Goal: Transaction & Acquisition: Purchase product/service

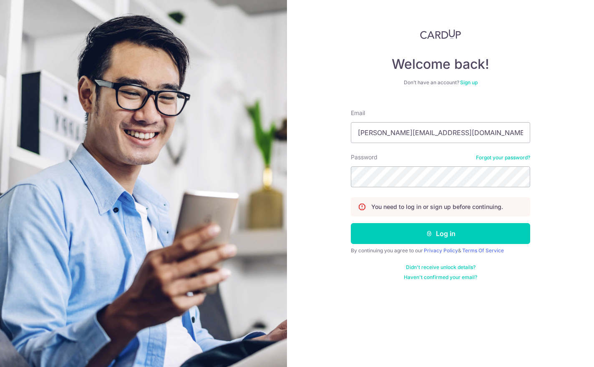
type input "eddy.sufyan@yahoo.com"
click at [441, 235] on button "Log in" at bounding box center [440, 233] width 179 height 21
click at [499, 235] on button "Log in" at bounding box center [440, 233] width 179 height 21
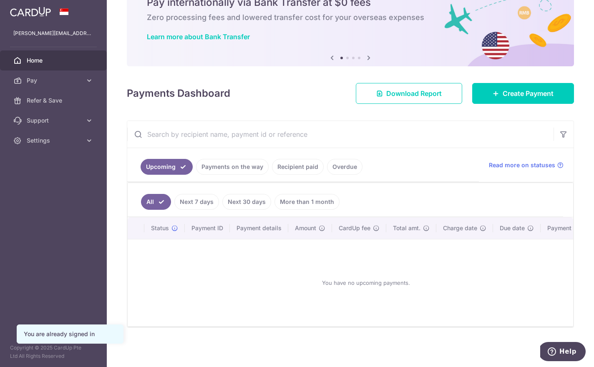
scroll to position [59, 0]
click at [535, 99] on span "Create Payment" at bounding box center [528, 93] width 51 height 10
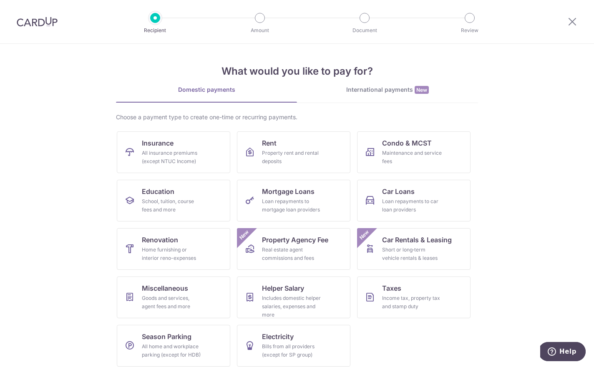
click at [175, 202] on div "School, tuition, course fees and more" at bounding box center [172, 205] width 60 height 17
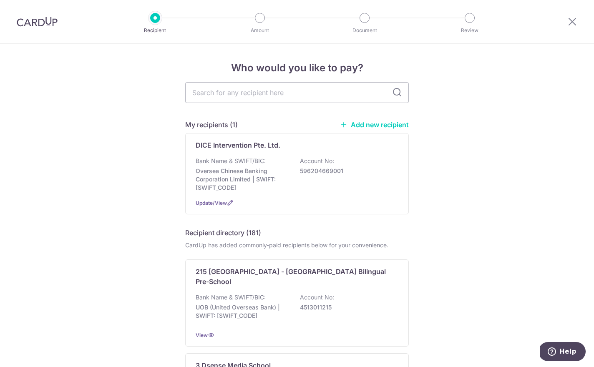
click at [367, 175] on p "596204669001" at bounding box center [347, 171] width 94 height 8
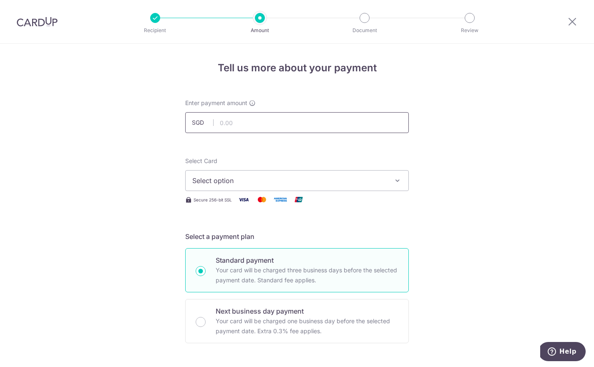
click at [286, 133] on input "text" at bounding box center [297, 122] width 224 height 21
type input "518.40"
click at [400, 183] on icon "button" at bounding box center [398, 181] width 8 height 8
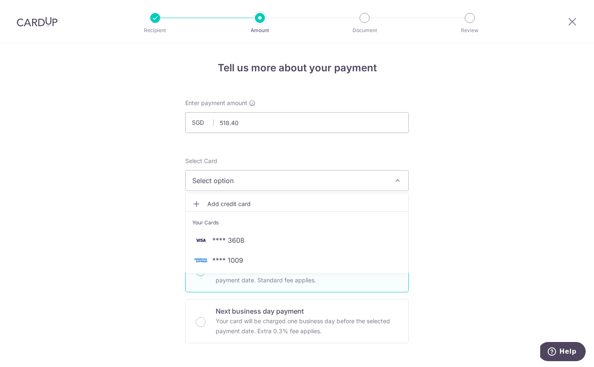
click at [336, 245] on span "**** 3608" at bounding box center [297, 240] width 210 height 10
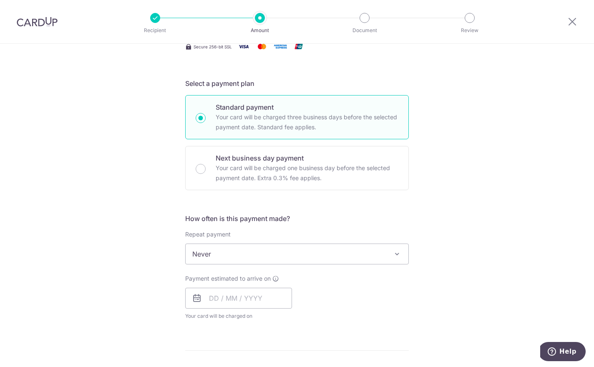
scroll to position [168, 0]
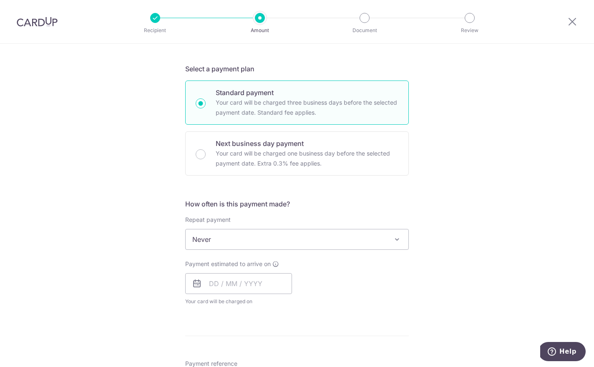
click at [396, 245] on span at bounding box center [397, 240] width 10 height 10
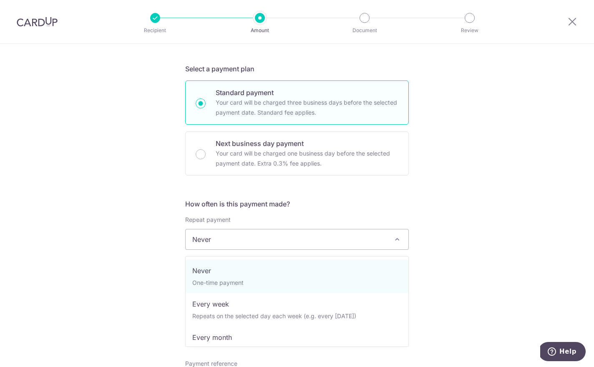
select select "3"
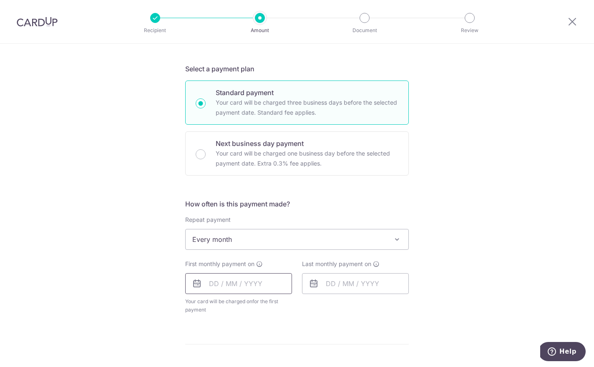
click at [218, 290] on input "text" at bounding box center [238, 283] width 107 height 21
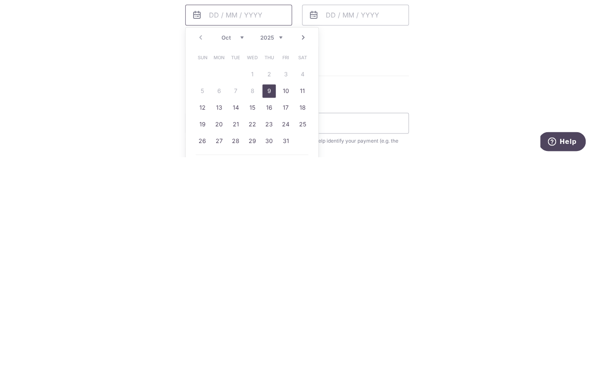
scroll to position [227, 0]
click at [237, 328] on link "21" at bounding box center [235, 334] width 13 height 13
type input "21/10/2025"
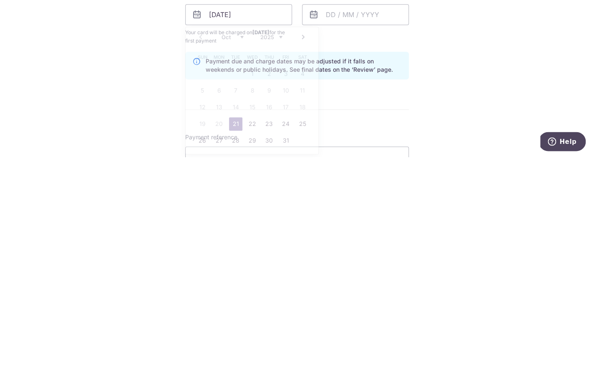
scroll to position [16, 0]
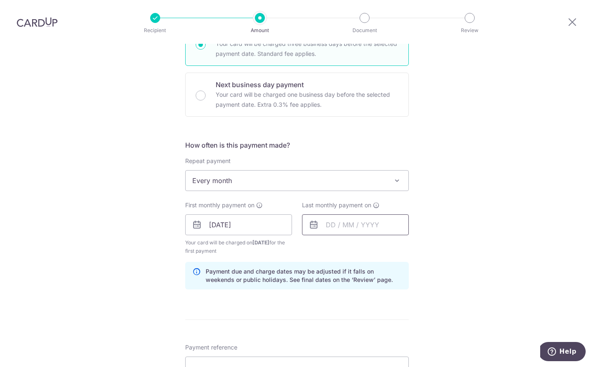
click at [341, 215] on input "text" at bounding box center [355, 225] width 107 height 21
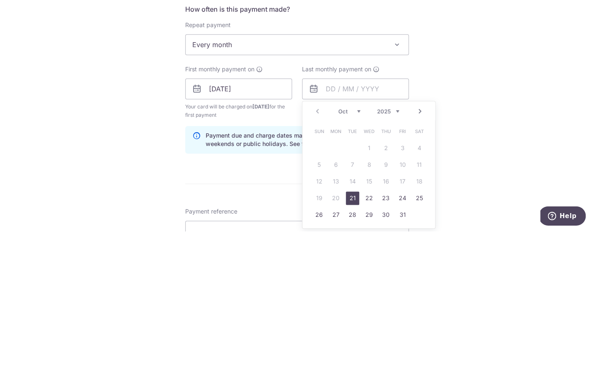
click at [356, 244] on select "Oct Nov Dec" at bounding box center [350, 247] width 22 height 7
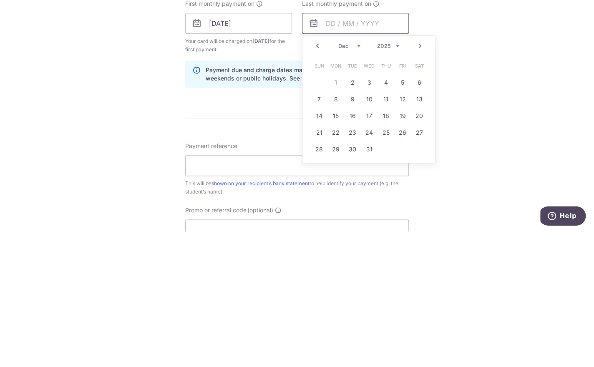
scroll to position [303, 0]
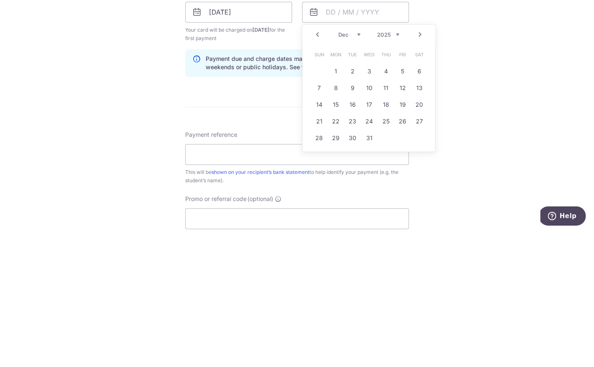
click at [321, 251] on link "21" at bounding box center [319, 257] width 13 height 13
type input "21/12/2025"
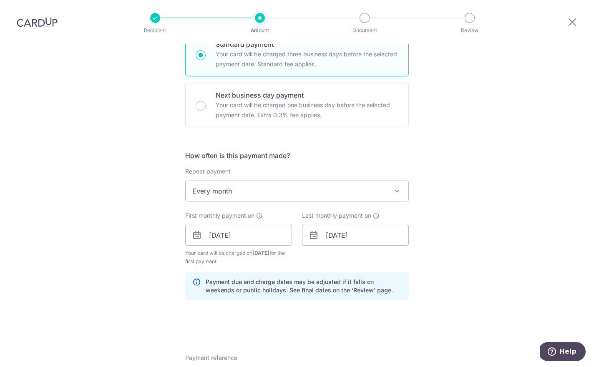
scroll to position [225, 0]
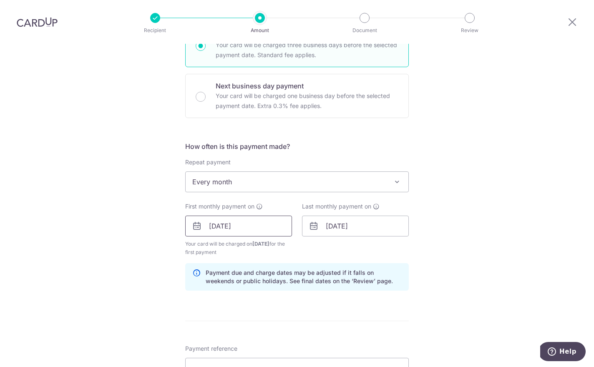
click at [215, 217] on input "21/10/2025" at bounding box center [238, 226] width 107 height 21
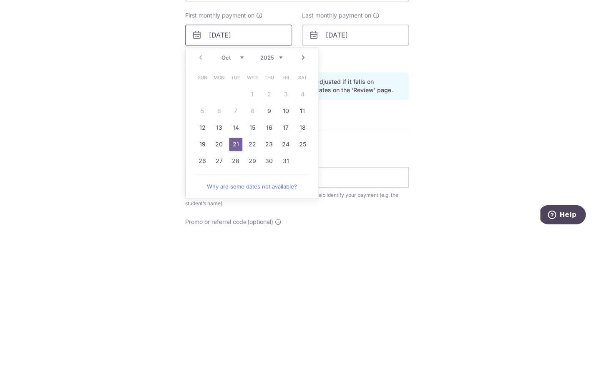
scroll to position [281, 0]
click at [255, 273] on link "22" at bounding box center [252, 279] width 13 height 13
type input "[DATE]"
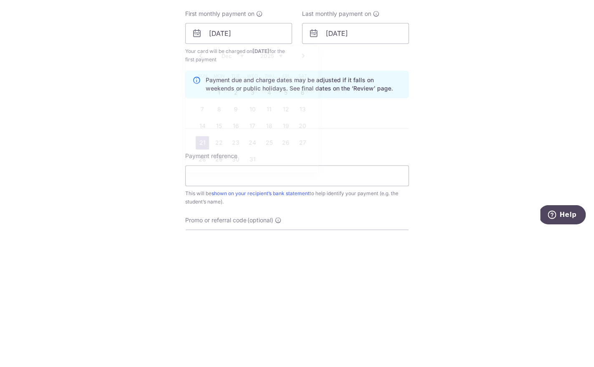
scroll to position [16, 0]
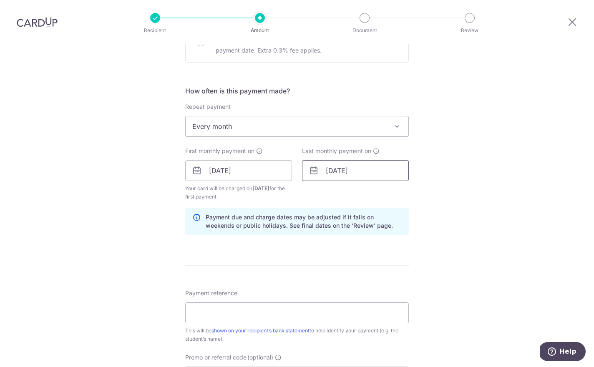
click at [333, 160] on input "21/12/2025" at bounding box center [355, 170] width 107 height 21
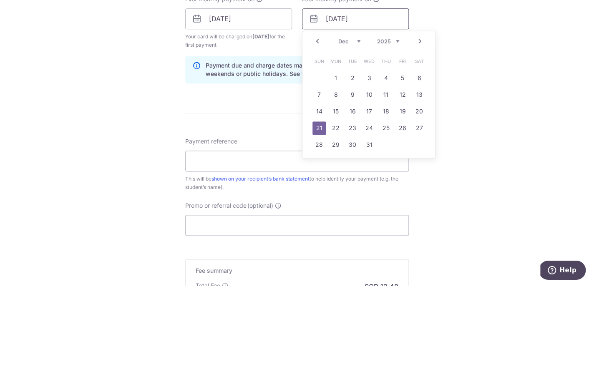
scroll to position [355, 0]
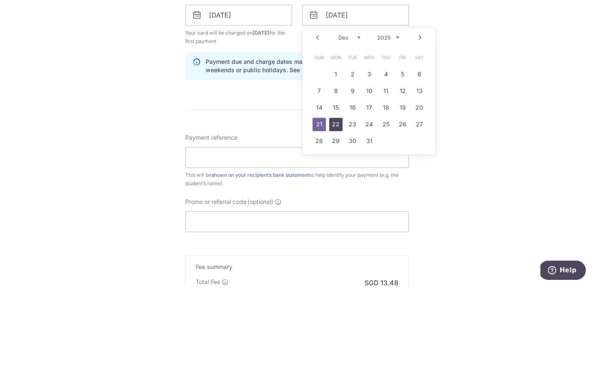
click at [335, 200] on link "22" at bounding box center [335, 206] width 13 height 13
type input "[DATE]"
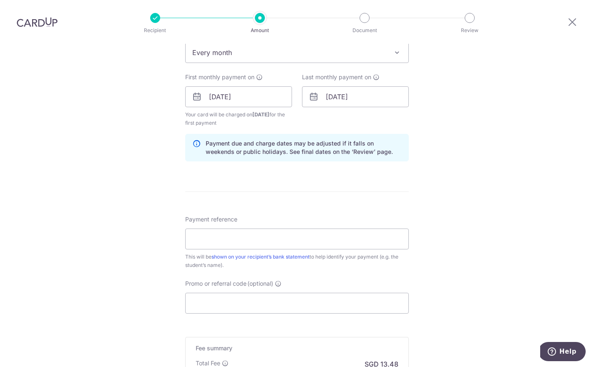
click at [520, 124] on div "Tell us more about your payment Enter payment amount SGD 518.40 518.40 Select C…" at bounding box center [297, 88] width 594 height 798
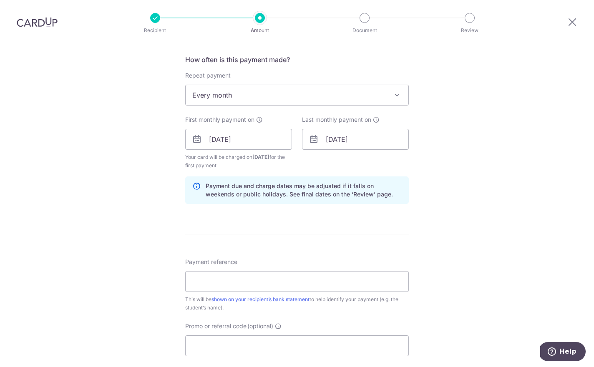
scroll to position [313, 0]
click at [222, 283] on input "Payment reference" at bounding box center [297, 281] width 224 height 21
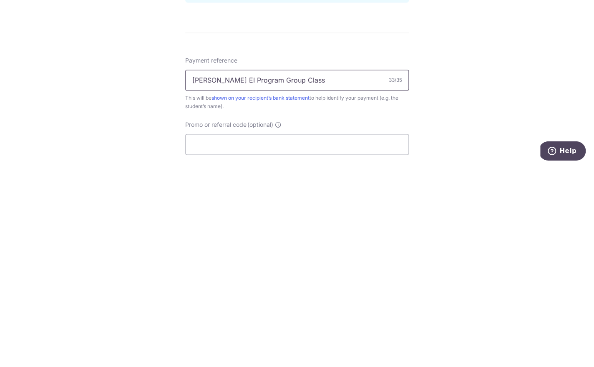
type input "[PERSON_NAME] EI Program Group Class"
click at [470, 96] on div "Tell us more about your payment Enter payment amount SGD 518.40 518.40 Select C…" at bounding box center [297, 130] width 594 height 798
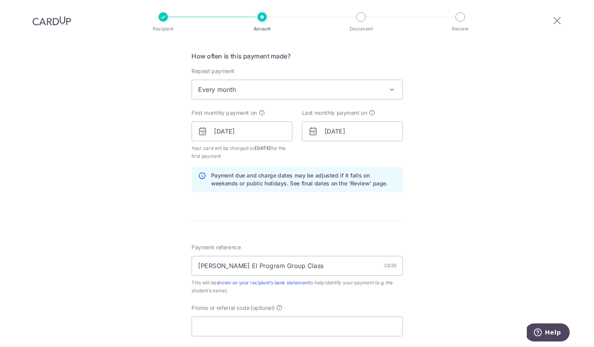
scroll to position [36, 0]
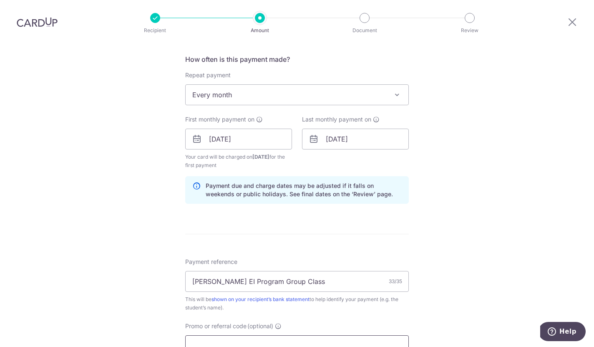
click at [227, 335] on input "Promo or referral code (optional)" at bounding box center [297, 345] width 224 height 21
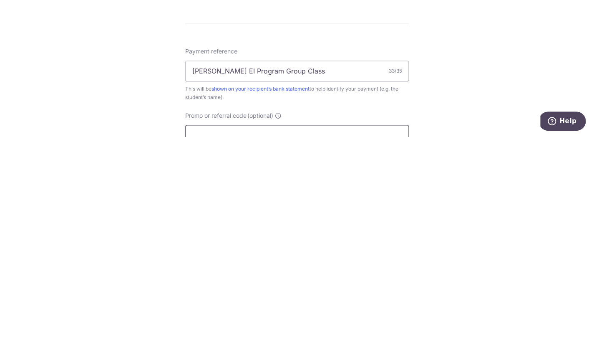
paste input "RECURRING185"
type input "RECURRING185"
click at [469, 86] on div "Tell us more about your payment Enter payment amount SGD 518.40 518.40 Select C…" at bounding box center [297, 148] width 594 height 835
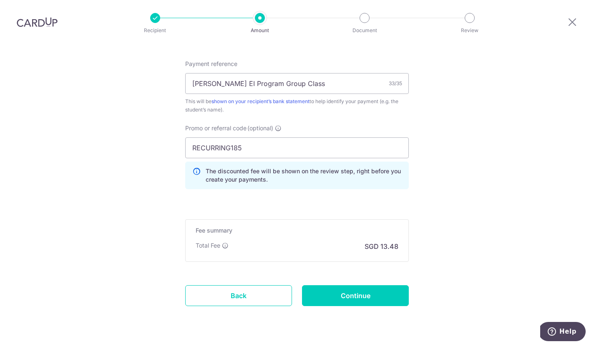
scroll to position [510, 0]
click at [373, 286] on input "Continue" at bounding box center [355, 296] width 107 height 21
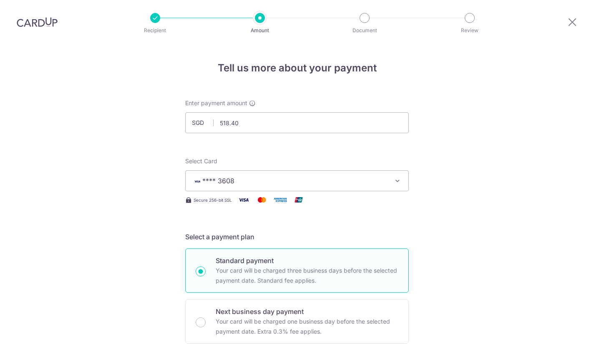
scroll to position [471, 0]
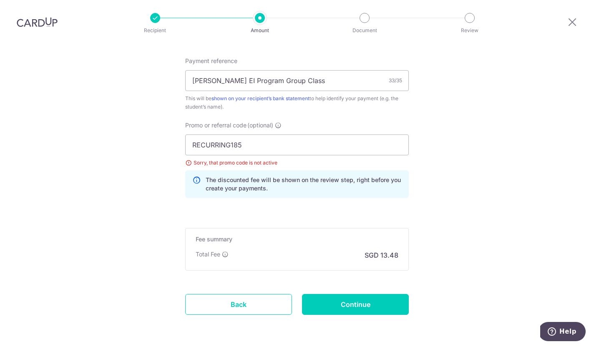
click at [310, 134] on input "RECURRING185" at bounding box center [297, 144] width 224 height 21
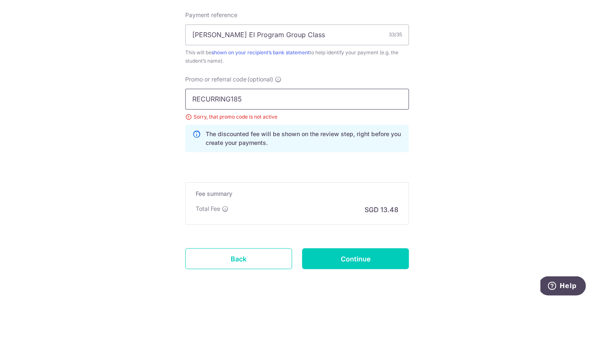
scroll to position [36, 0]
type input "R"
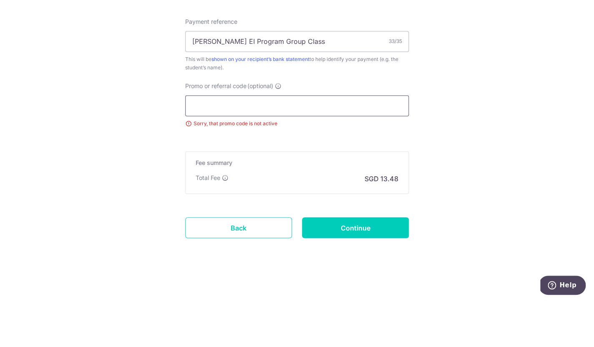
scroll to position [433, 0]
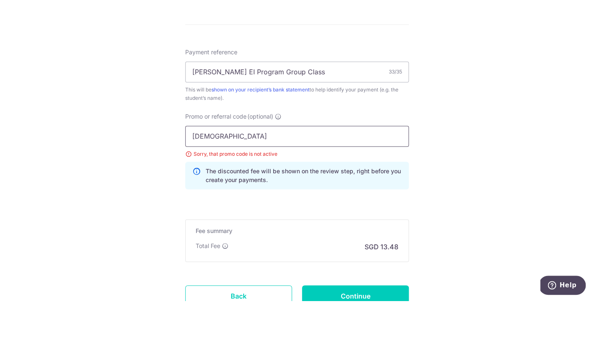
type input "[DEMOGRAPHIC_DATA]"
click at [526, 81] on div "Tell us more about your payment Enter payment amount SGD 518.40 518.40 Select C…" at bounding box center [297, 13] width 594 height 804
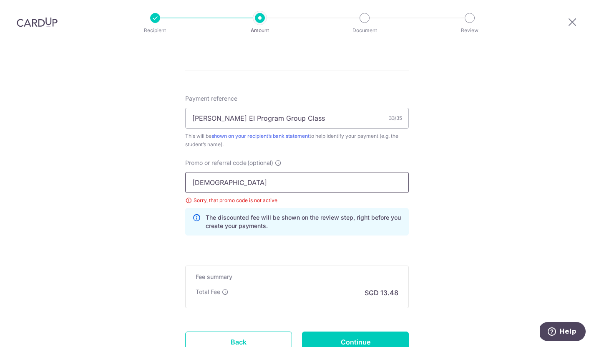
click at [319, 172] on input "[DEMOGRAPHIC_DATA]" at bounding box center [297, 182] width 224 height 21
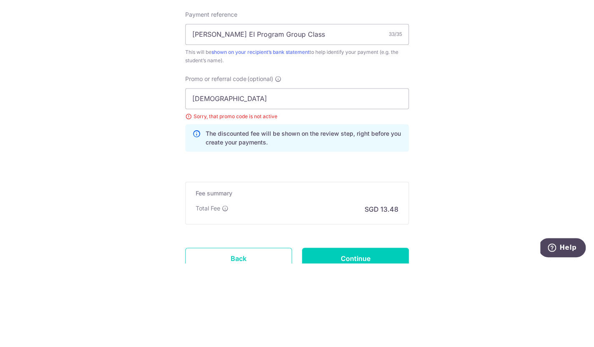
click at [495, 80] on div "Tell us more about your payment Enter payment amount SGD 518.40 518.40 Select C…" at bounding box center [297, 13] width 594 height 804
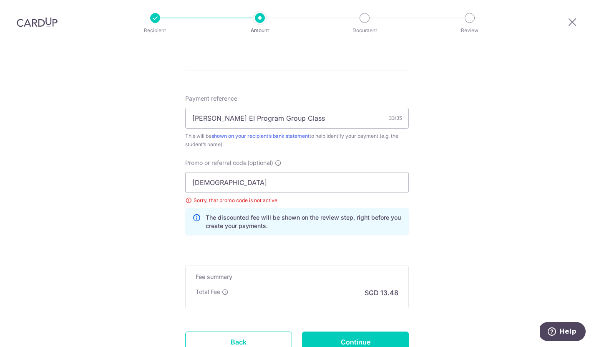
click at [373, 331] on input "Continue" at bounding box center [355, 341] width 107 height 21
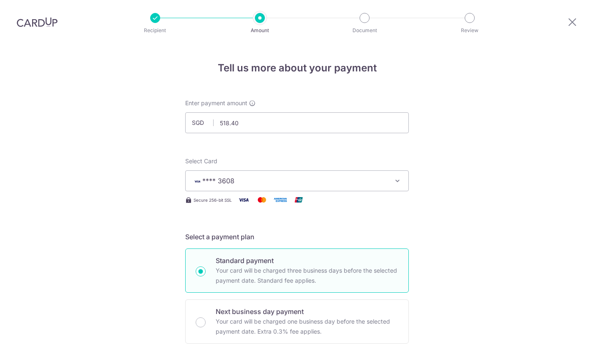
scroll to position [471, 0]
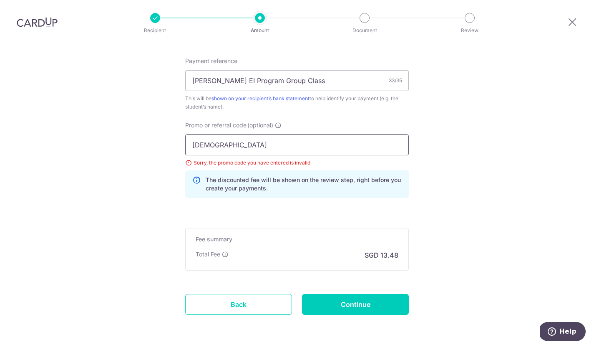
click at [313, 134] on input "[DEMOGRAPHIC_DATA]" at bounding box center [297, 144] width 224 height 21
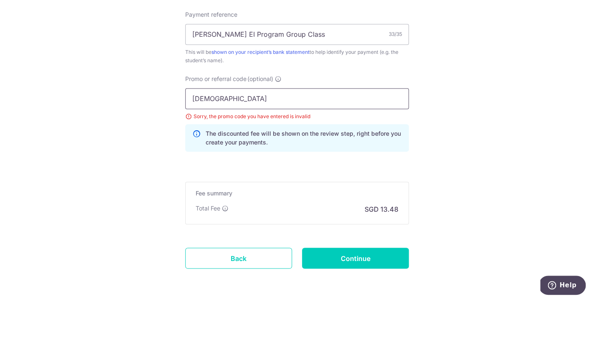
click at [318, 134] on input "[DEMOGRAPHIC_DATA]" at bounding box center [297, 144] width 224 height 21
click at [321, 134] on input "[DEMOGRAPHIC_DATA]" at bounding box center [297, 144] width 224 height 21
type input "S"
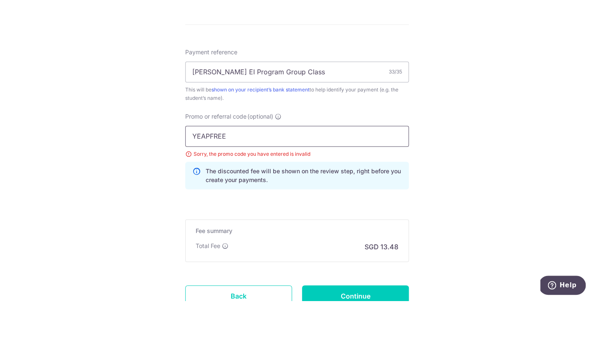
type input "YEAPFREE"
click at [511, 94] on div "Tell us more about your payment Enter payment amount SGD 518.40 518.40 Select C…" at bounding box center [297, 13] width 594 height 804
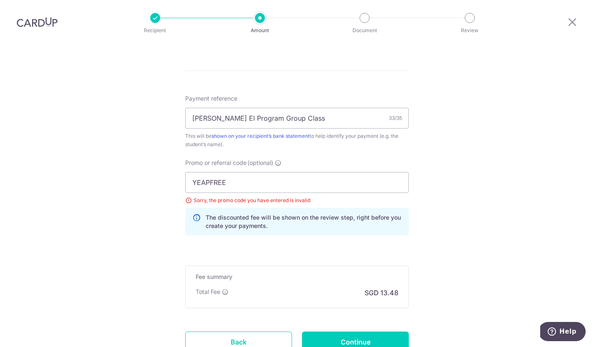
click at [373, 331] on input "Continue" at bounding box center [355, 341] width 107 height 21
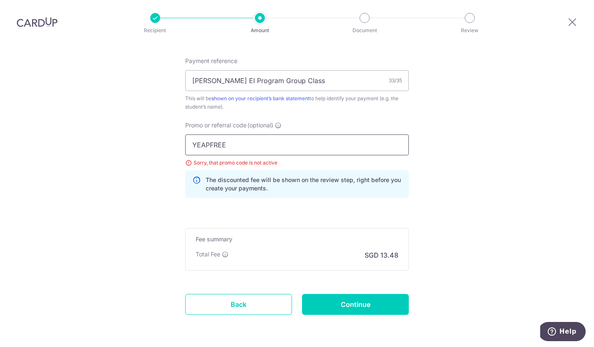
click at [264, 134] on input "YEAPFREE" at bounding box center [297, 144] width 224 height 21
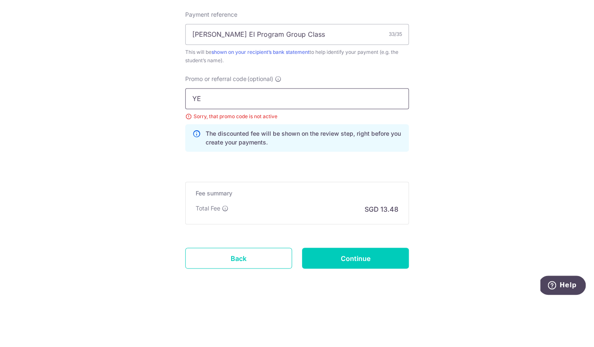
type input "Y"
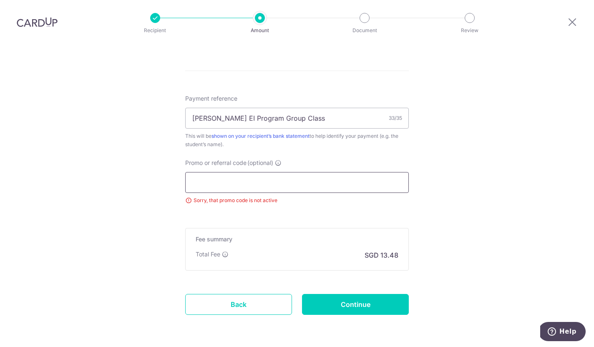
click at [315, 172] on input "Promo or referral code (optional)" at bounding box center [297, 182] width 224 height 21
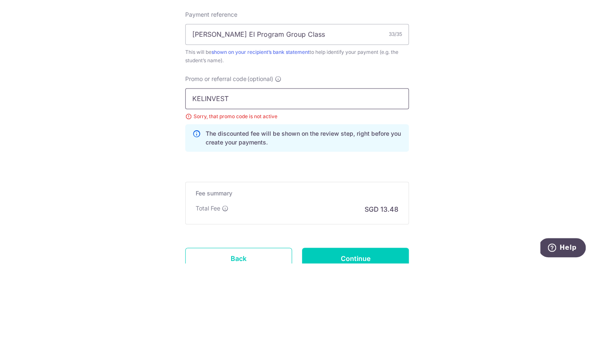
type input "KELINVEST"
click at [450, 85] on div "Tell us more about your payment Enter payment amount SGD 518.40 518.40 Select C…" at bounding box center [297, 13] width 594 height 804
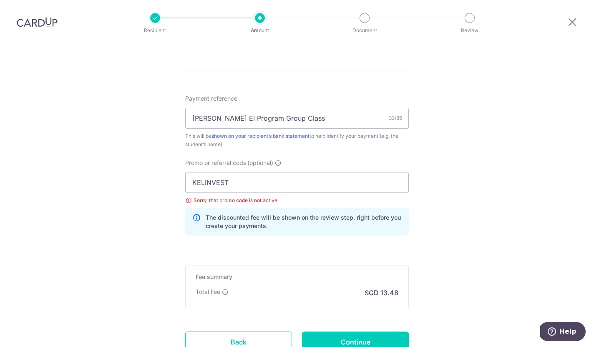
click at [372, 331] on input "Continue" at bounding box center [355, 341] width 107 height 21
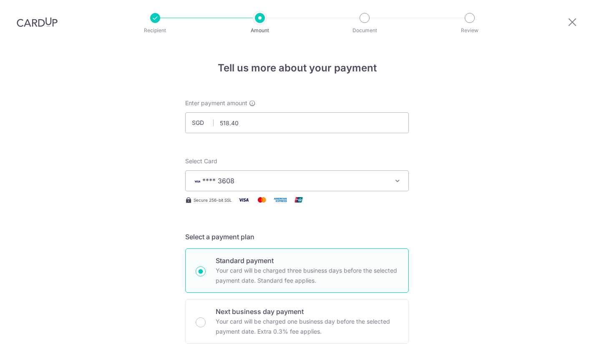
scroll to position [471, 0]
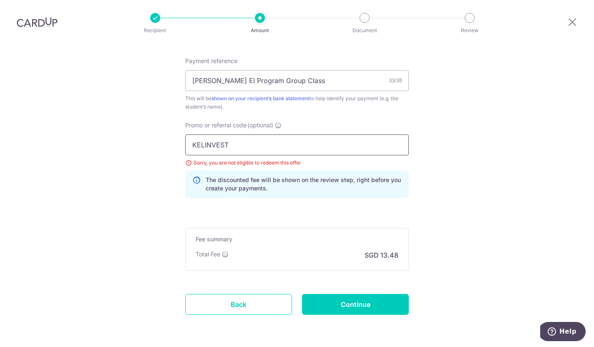
click at [278, 134] on input "KELINVEST" at bounding box center [297, 144] width 224 height 21
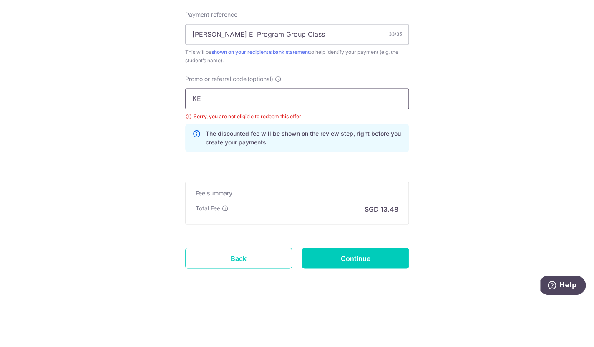
type input "K"
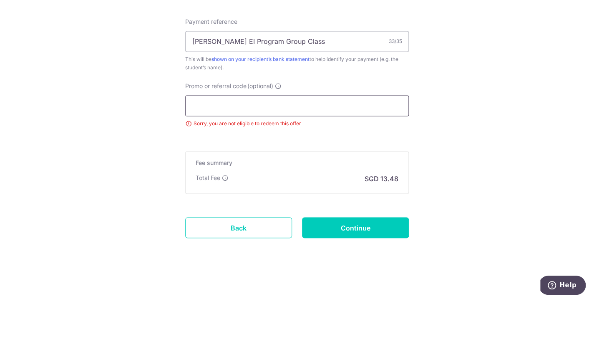
scroll to position [433, 0]
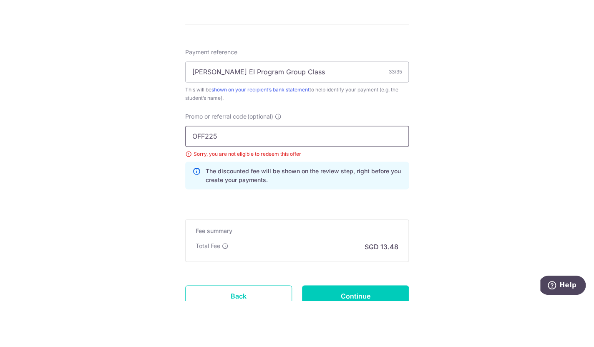
type input "OFF225"
click at [511, 99] on div "Tell us more about your payment Enter payment amount SGD 518.40 518.40 Select C…" at bounding box center [297, 13] width 594 height 804
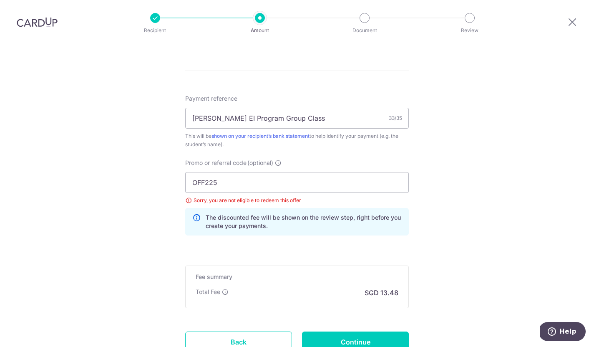
click at [369, 331] on input "Continue" at bounding box center [355, 341] width 107 height 21
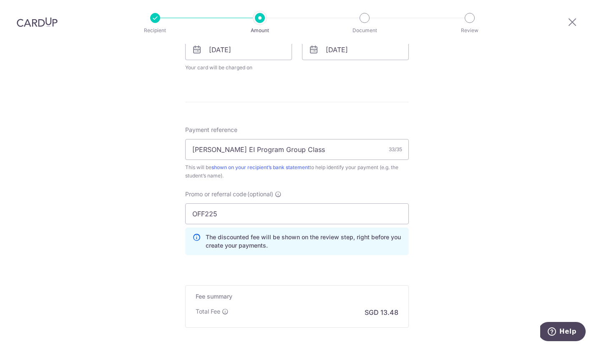
scroll to position [402, 0]
click at [222, 203] on input "OFF225" at bounding box center [297, 213] width 224 height 21
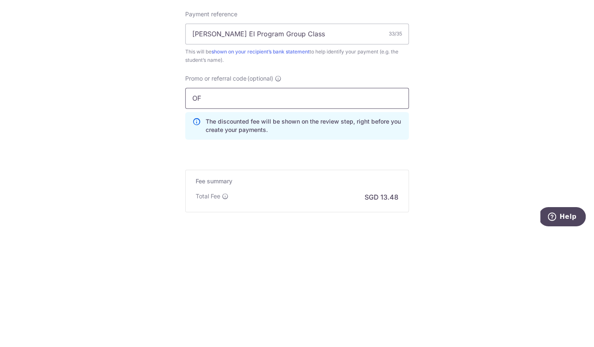
type input "O"
type input "MLTAX25R"
click at [468, 85] on div "Tell us more about your payment Enter payment amount SGD 518.40 518.40 Select C…" at bounding box center [297, 37] width 594 height 793
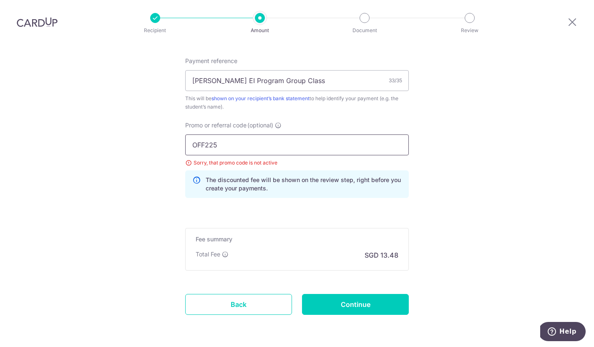
click at [283, 134] on input "OFF225" at bounding box center [297, 144] width 224 height 21
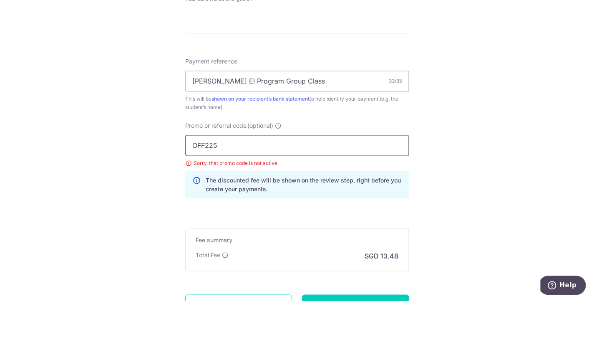
scroll to position [428, 0]
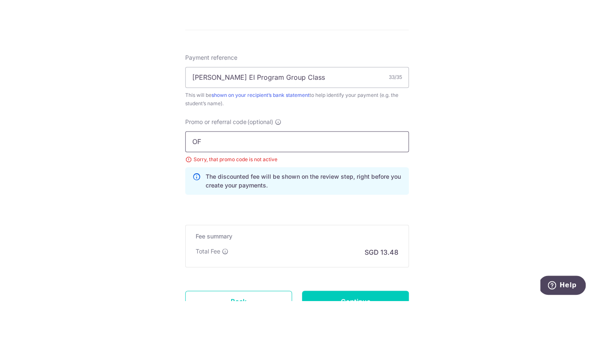
type input "O"
type input "REC185"
click at [528, 89] on div "Tell us more about your payment Enter payment amount SGD 518.40 518.40 Select C…" at bounding box center [297, 18] width 594 height 804
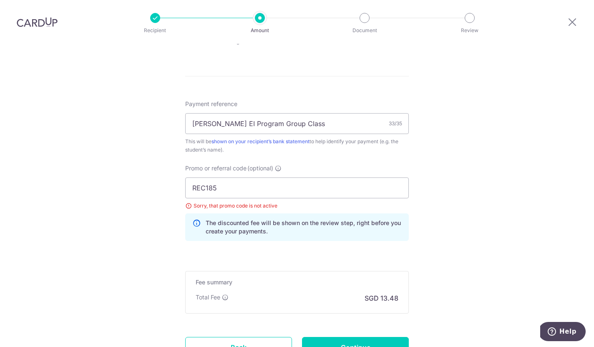
click at [381, 337] on input "Continue" at bounding box center [355, 347] width 107 height 21
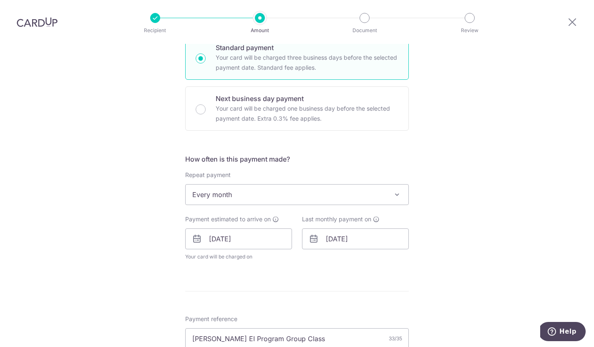
scroll to position [236, 0]
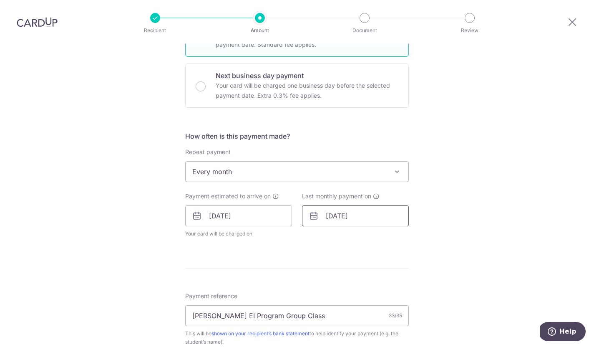
click at [363, 205] on input "[DATE]" at bounding box center [355, 215] width 107 height 21
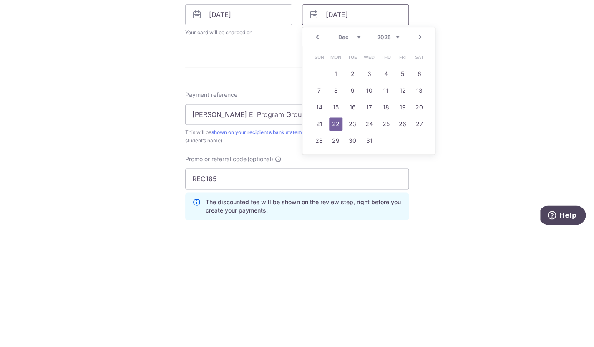
scroll to position [308, 0]
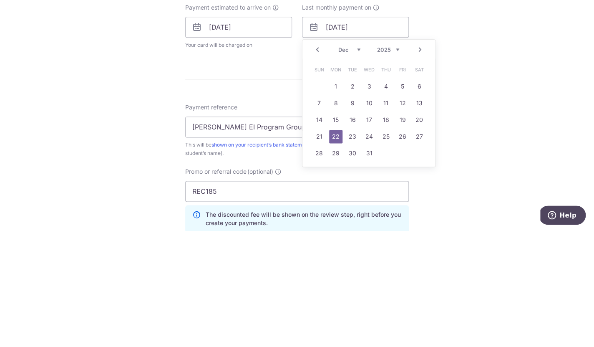
click at [395, 163] on select "2025 2026 2027 2028 2029 2030 2031 2032 2033 2034 2035" at bounding box center [388, 166] width 22 height 7
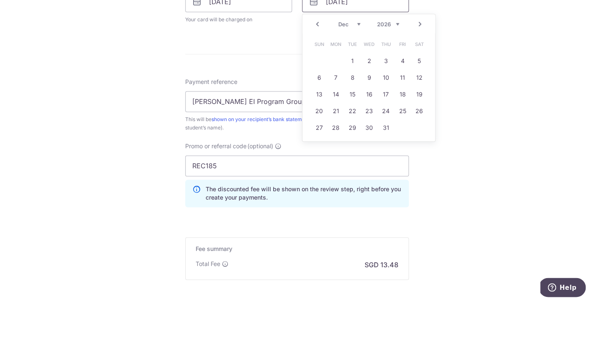
scroll to position [407, 0]
click at [354, 147] on link "22" at bounding box center [352, 153] width 13 height 13
type input "22/12/2026"
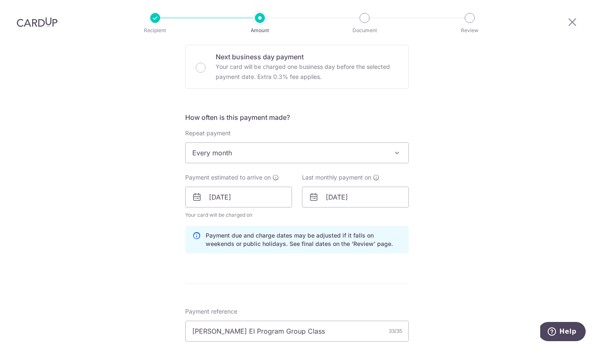
scroll to position [253, 0]
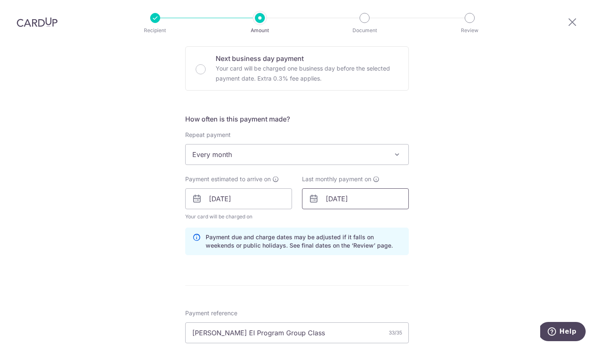
click at [369, 188] on input "22/12/2026" at bounding box center [355, 198] width 107 height 21
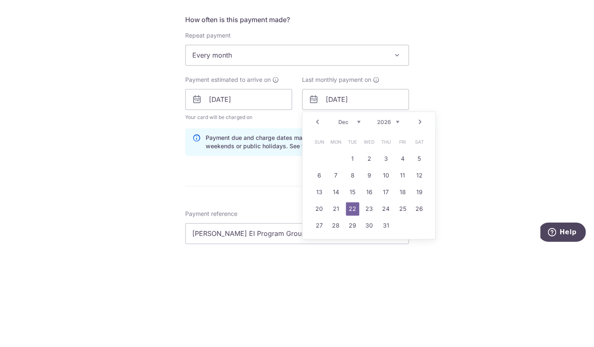
click at [394, 218] on select "2025 2026 2027 2028 2029 2030 2031 2032 2033 2034 2035" at bounding box center [388, 221] width 22 height 7
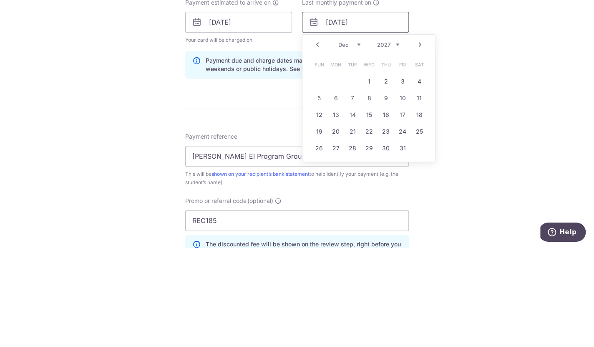
scroll to position [329, 0]
click at [498, 61] on div "Tell us more about your payment Enter payment amount SGD 518.40 518.40 Select C…" at bounding box center [297, 128] width 594 height 827
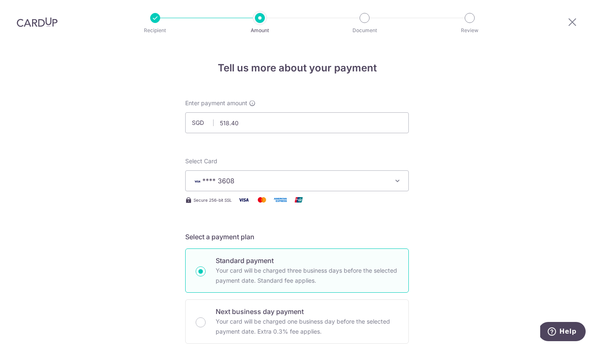
scroll to position [0, 0]
